Goal: Task Accomplishment & Management: Use online tool/utility

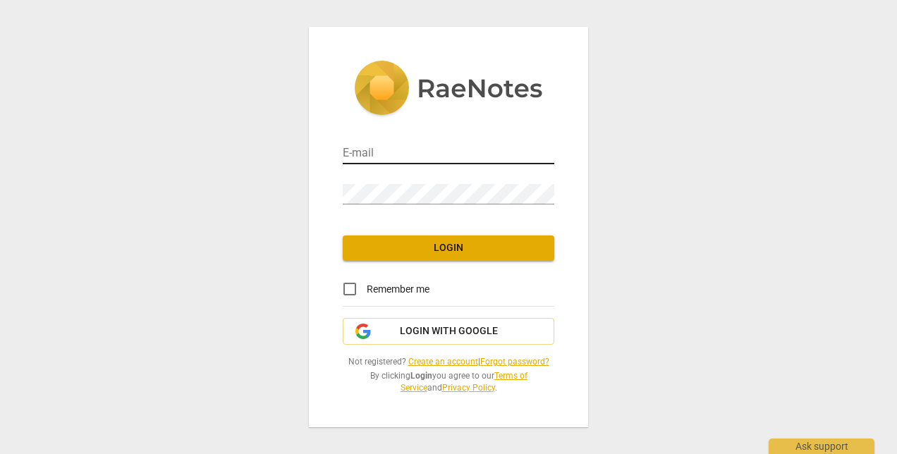
click at [423, 149] on input "email" at bounding box center [449, 154] width 212 height 20
type input "amlandry5@gmail.com"
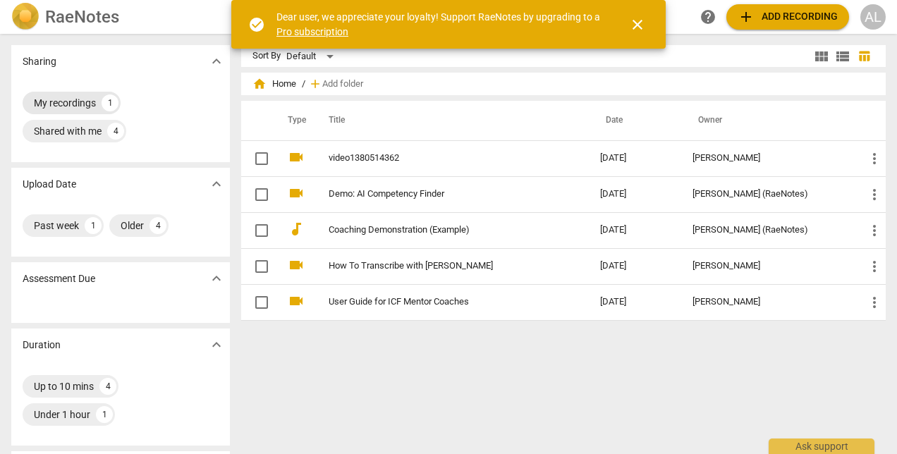
click at [80, 103] on div "My recordings" at bounding box center [65, 103] width 62 height 14
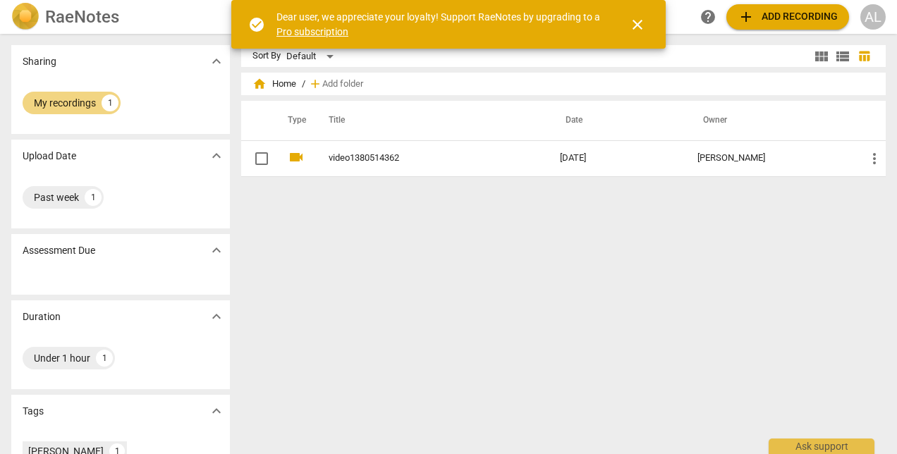
click at [635, 25] on span "close" at bounding box center [637, 24] width 17 height 17
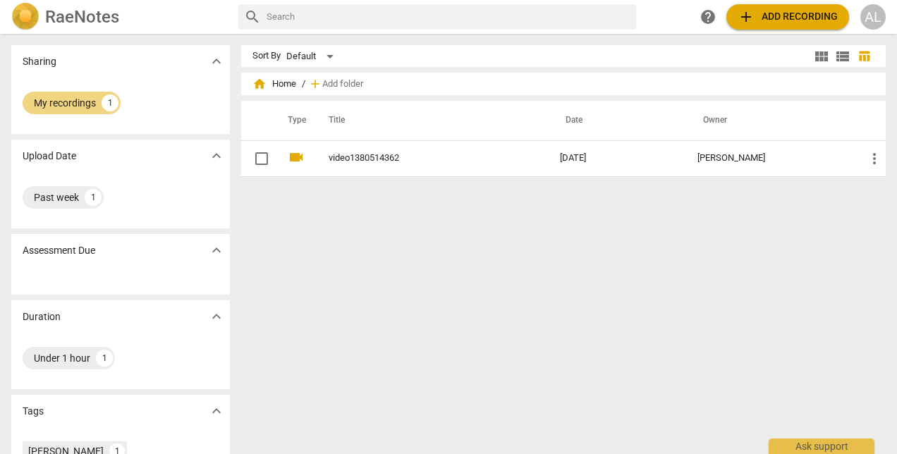
drag, startPoint x: 71, startPoint y: 200, endPoint x: 513, endPoint y: 192, distance: 442.1
click at [70, 200] on div "Past week" at bounding box center [56, 197] width 45 height 14
click at [214, 65] on span "expand_more" at bounding box center [216, 61] width 17 height 17
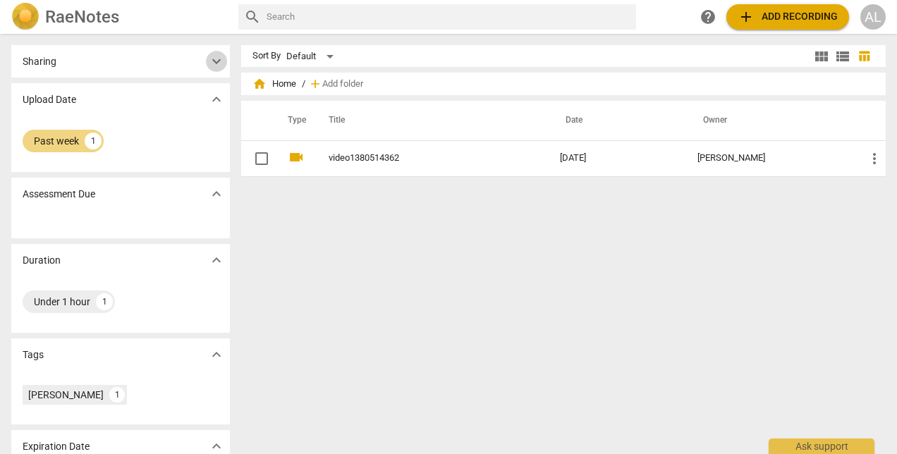
click at [214, 65] on span "expand_more" at bounding box center [216, 61] width 17 height 17
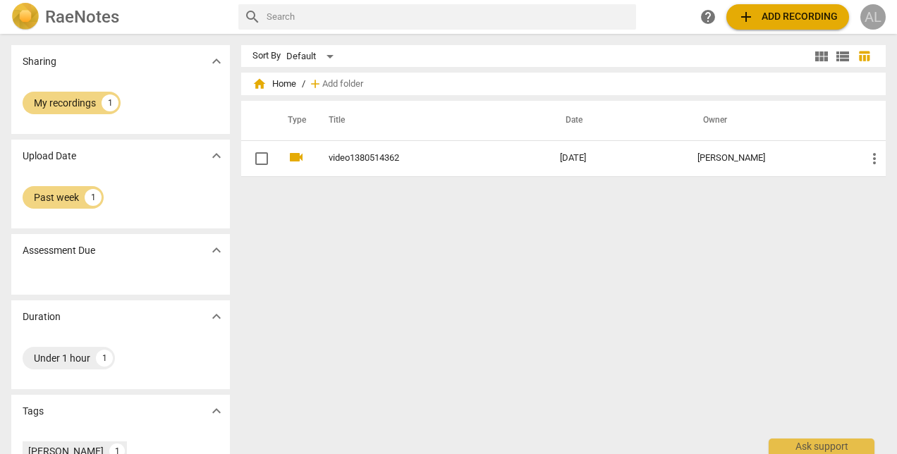
click at [869, 20] on div "AL" at bounding box center [872, 16] width 25 height 25
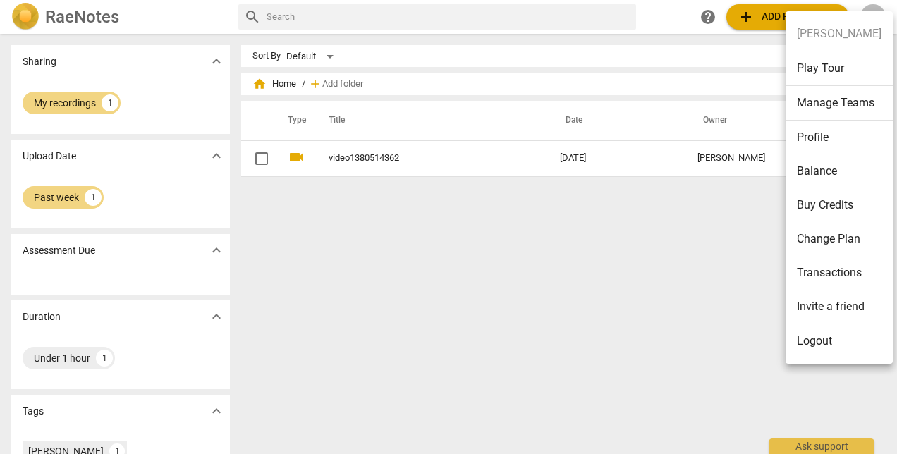
click at [823, 279] on li "Transactions" at bounding box center [838, 273] width 107 height 34
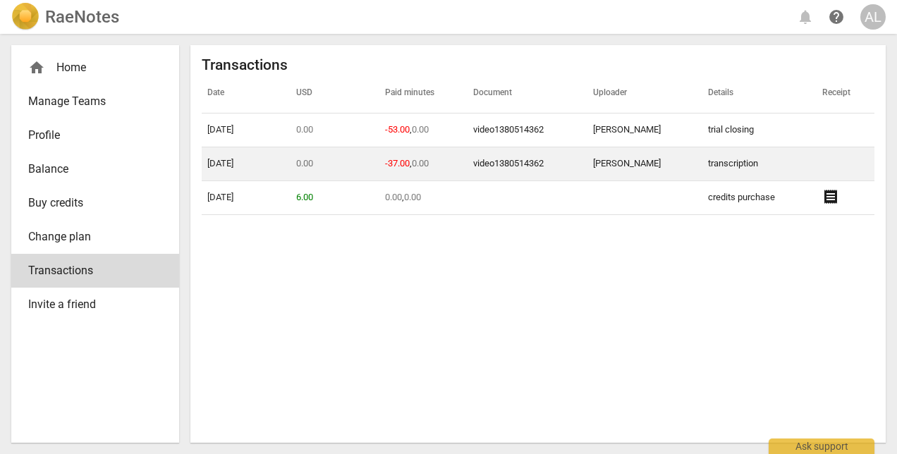
click at [719, 168] on td "transcription" at bounding box center [759, 164] width 114 height 34
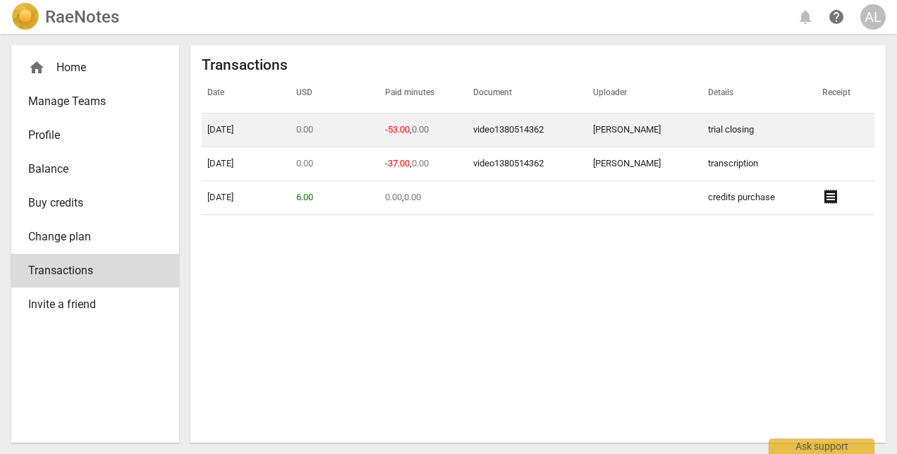
click at [720, 126] on td "trial closing" at bounding box center [759, 131] width 114 height 34
click at [505, 128] on link "video1380514362" at bounding box center [508, 129] width 71 height 11
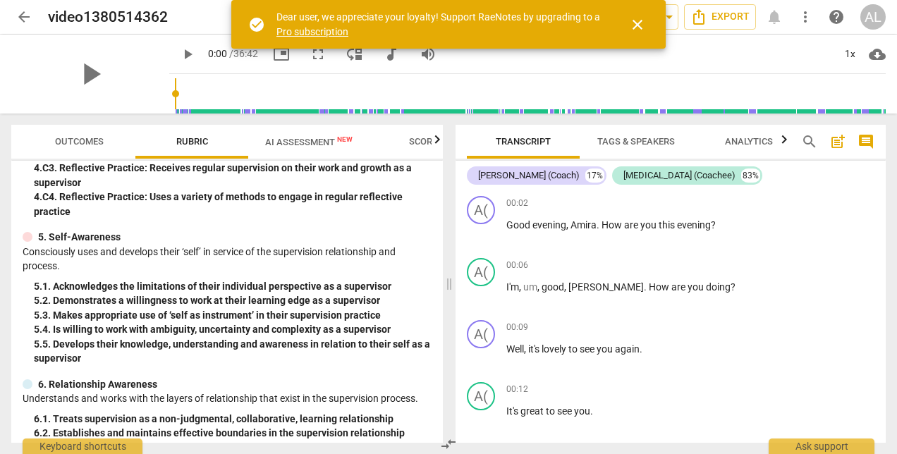
scroll to position [1036, 0]
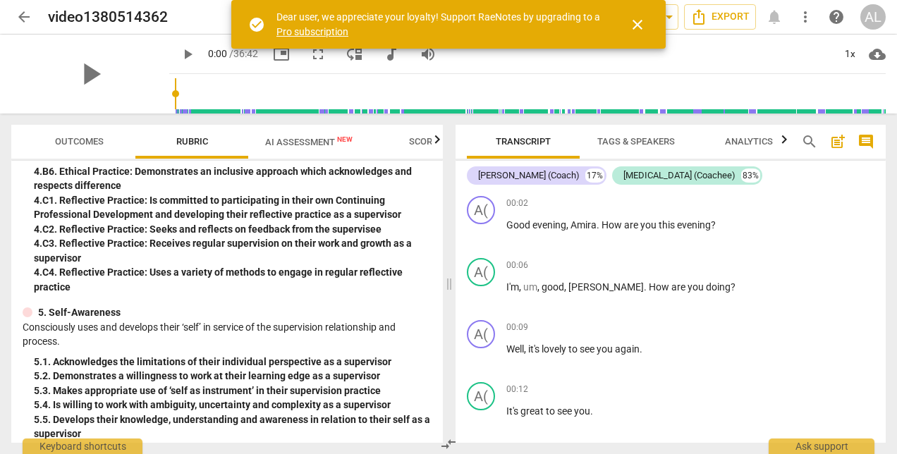
click at [318, 142] on span "AI Assessment New" at bounding box center [308, 142] width 87 height 11
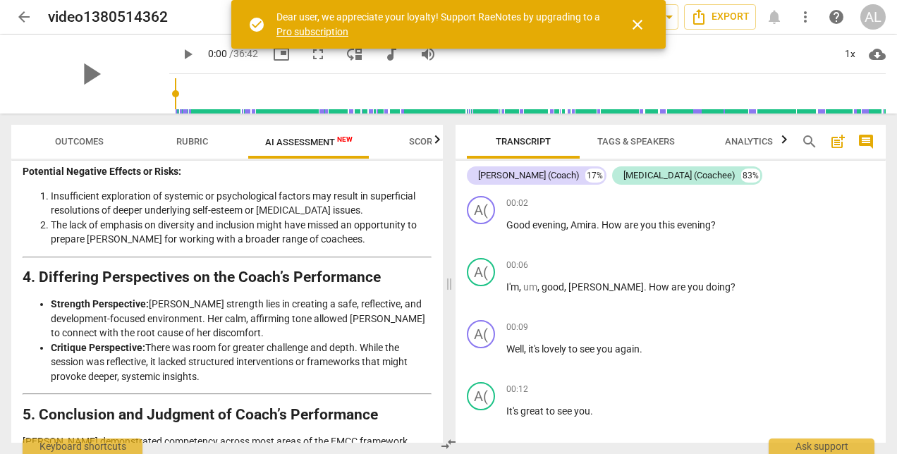
scroll to position [2549, 0]
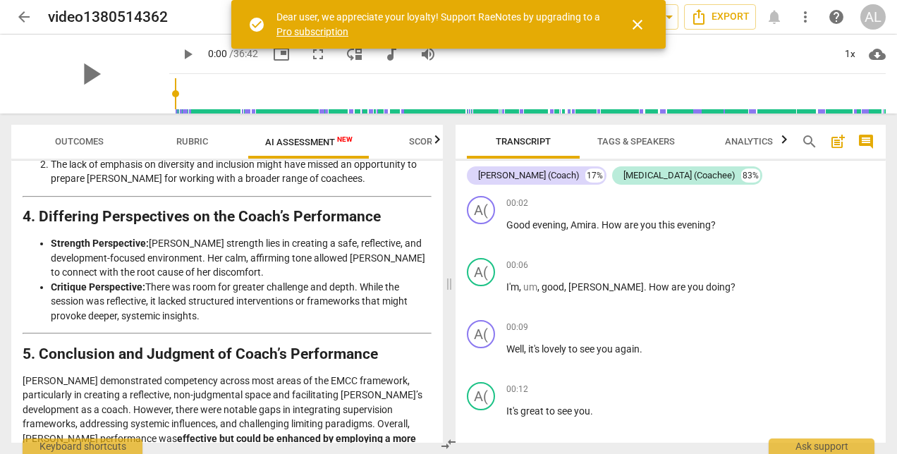
drag, startPoint x: 435, startPoint y: 428, endPoint x: 439, endPoint y: 400, distance: 27.8
click at [439, 400] on div "Disclaimer: AI can make mistakes. Consult a qualified mentor coach before actin…" at bounding box center [226, 302] width 431 height 282
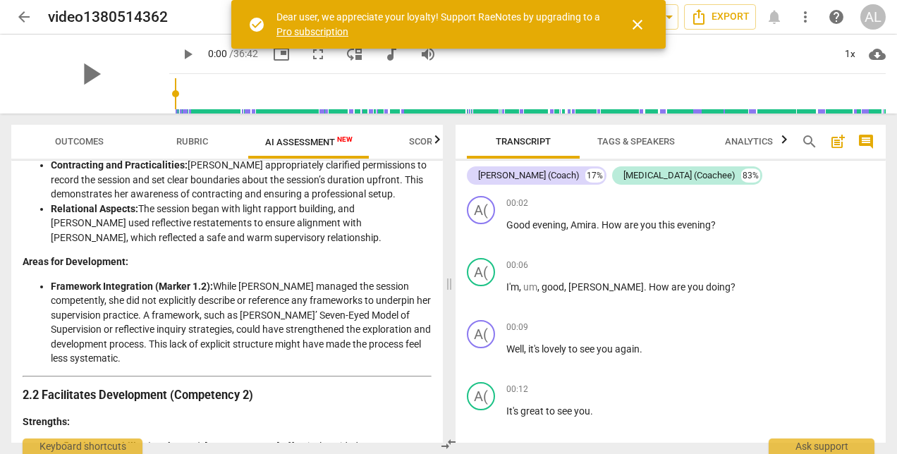
scroll to position [0, 0]
